Goal: Task Accomplishment & Management: Manage account settings

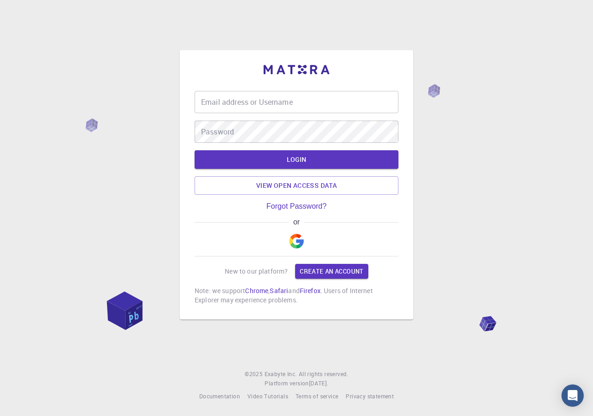
click at [294, 244] on img "button" at bounding box center [296, 241] width 15 height 15
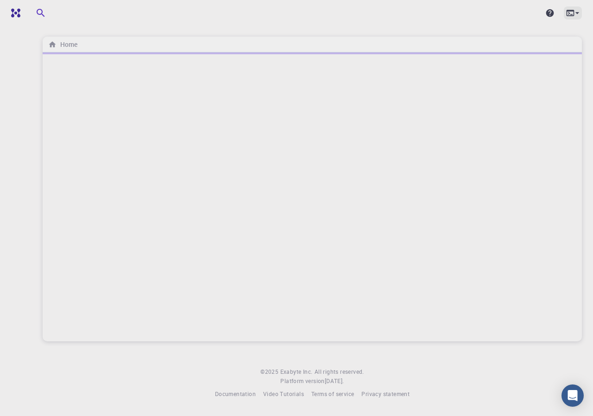
click at [575, 16] on icon at bounding box center [577, 12] width 9 height 9
click at [576, 11] on div at bounding box center [296, 208] width 593 height 416
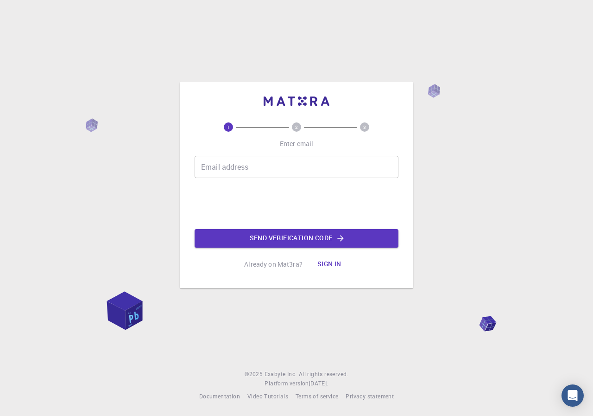
click at [290, 167] on input "Email address" at bounding box center [297, 167] width 204 height 22
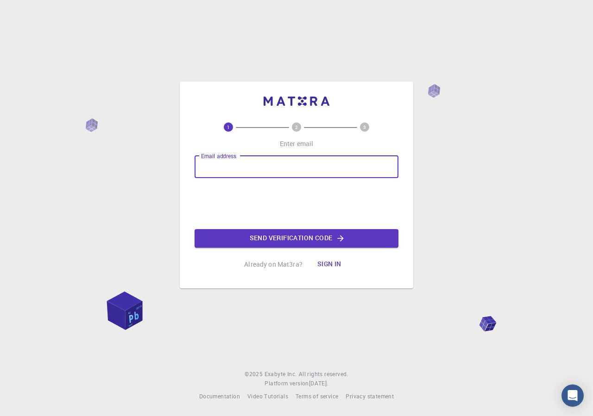
click at [290, 167] on input "Email address" at bounding box center [297, 167] width 204 height 22
type input "wilmergasparespinoza@gmail.com"
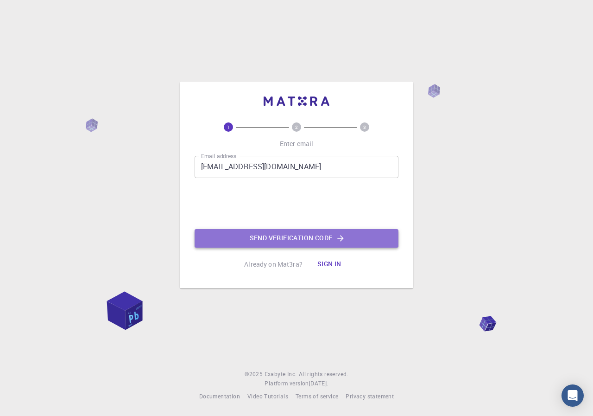
click at [285, 234] on button "Send verification code" at bounding box center [297, 238] width 204 height 19
